Goal: Navigation & Orientation: Understand site structure

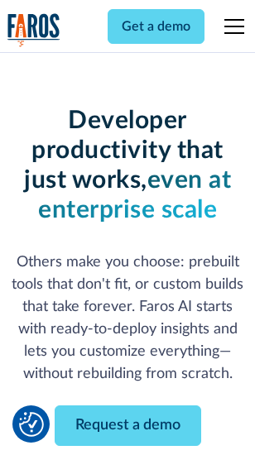
scroll to position [198, 0]
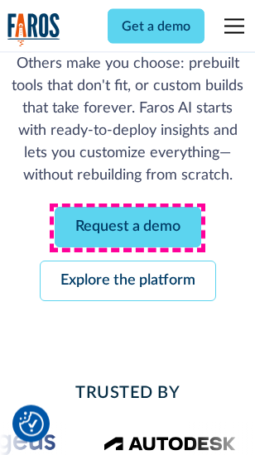
click at [127, 228] on link "Request a demo" at bounding box center [128, 228] width 146 height 41
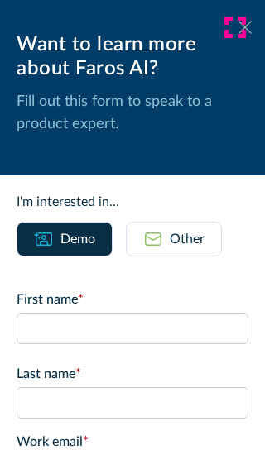
click at [238, 27] on icon at bounding box center [244, 27] width 13 height 12
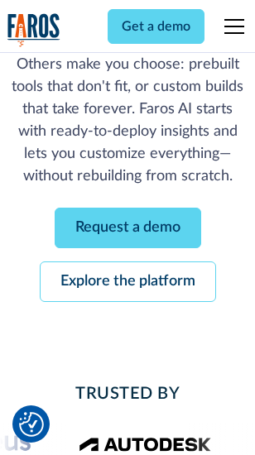
scroll to position [251, 0]
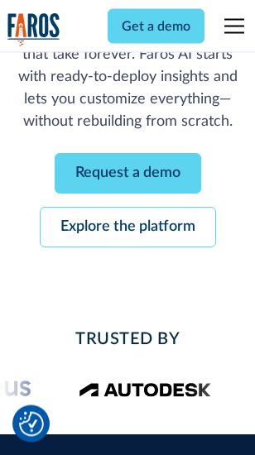
click at [127, 228] on link "Explore the platform" at bounding box center [128, 228] width 176 height 41
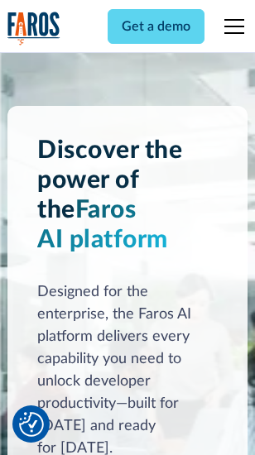
scroll to position [12595, 0]
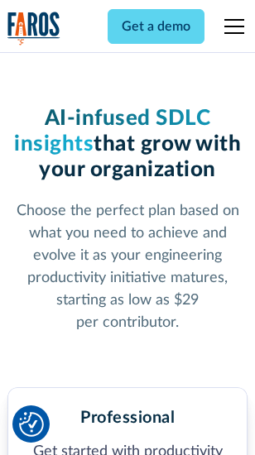
scroll to position [2621, 0]
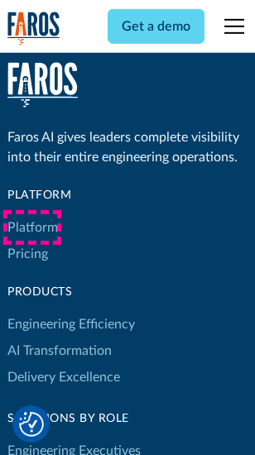
click at [32, 227] on link "Platform" at bounding box center [32, 227] width 50 height 26
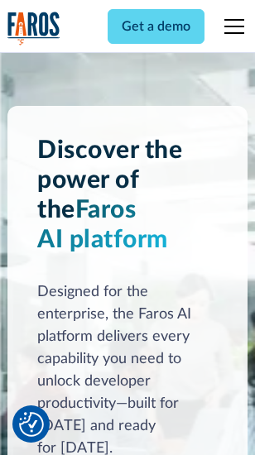
scroll to position [13126, 0]
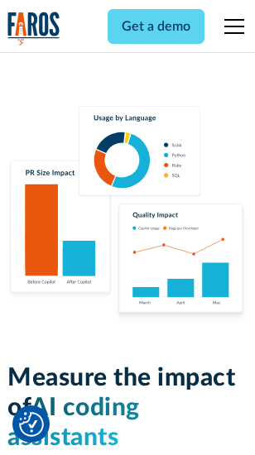
scroll to position [10322, 0]
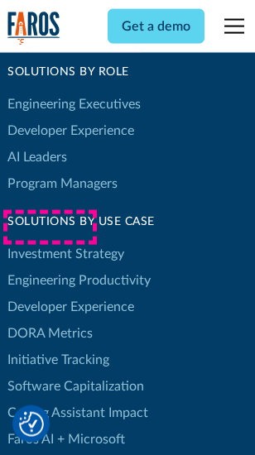
click at [50, 320] on link "DORA Metrics" at bounding box center [49, 333] width 85 height 26
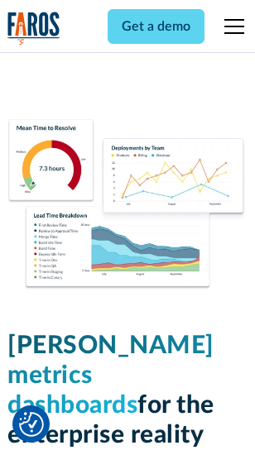
scroll to position [7320, 0]
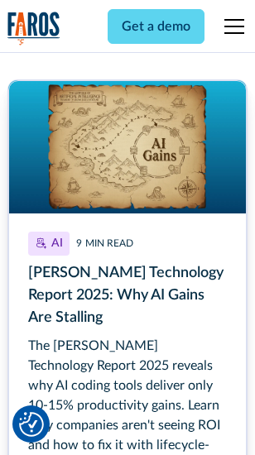
scroll to position [7604, 0]
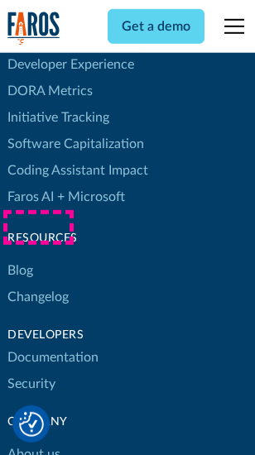
click at [38, 284] on link "Changelog" at bounding box center [37, 297] width 61 height 26
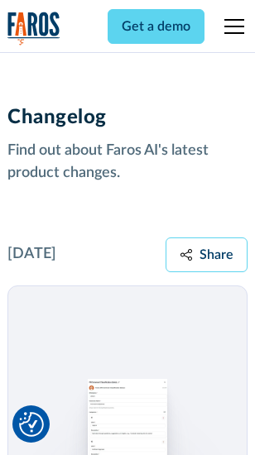
scroll to position [20275, 0]
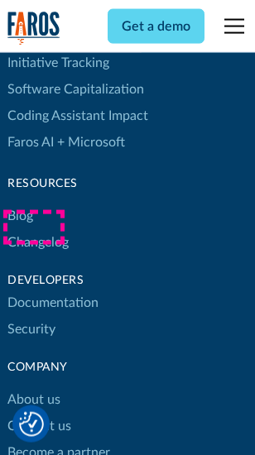
click at [33, 386] on link "About us" at bounding box center [33, 399] width 53 height 26
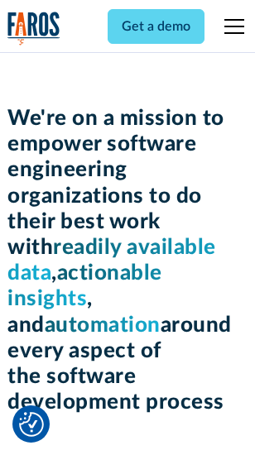
scroll to position [5718, 0]
